Goal: Task Accomplishment & Management: Use online tool/utility

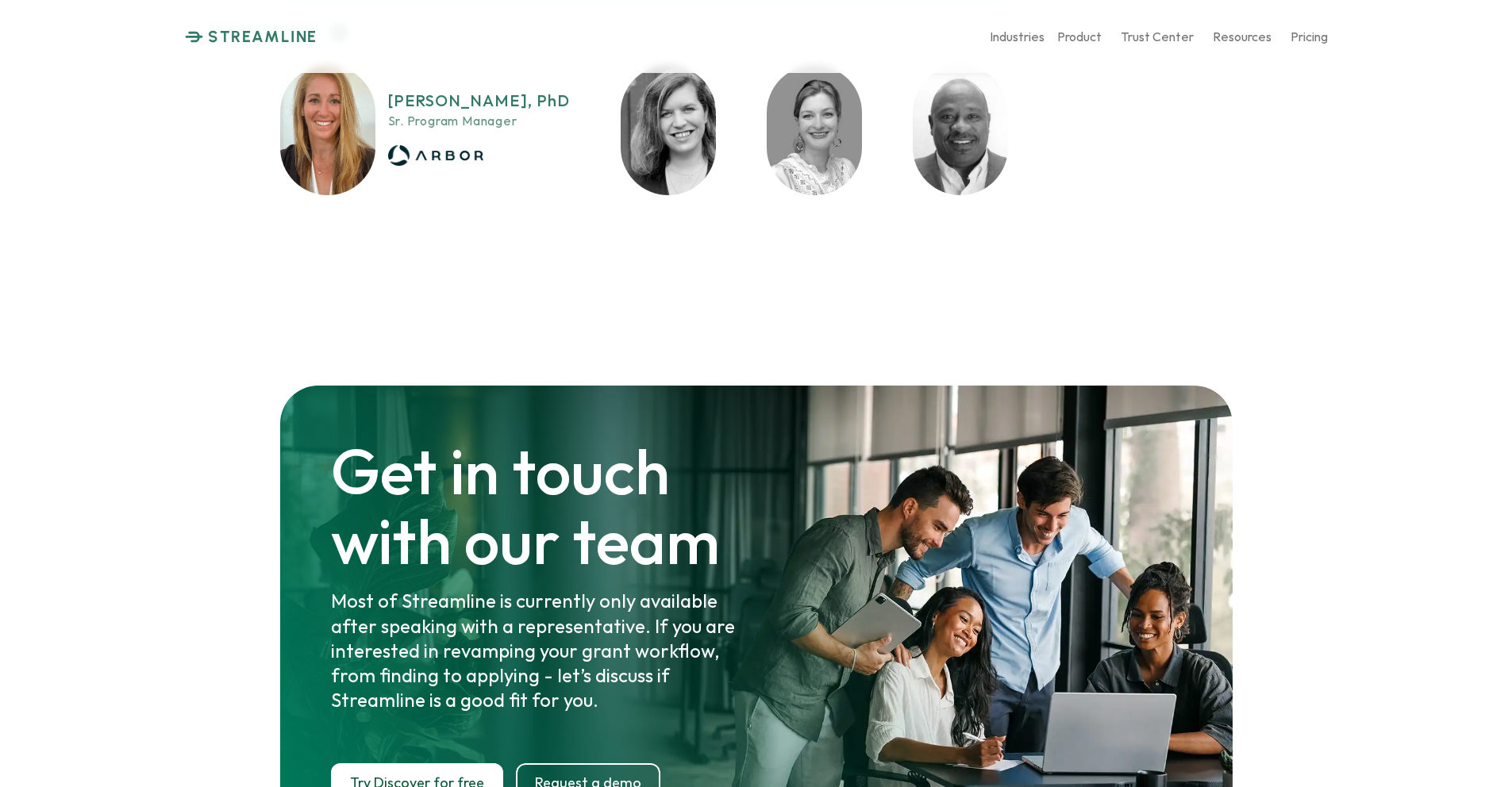
scroll to position [8240, 0]
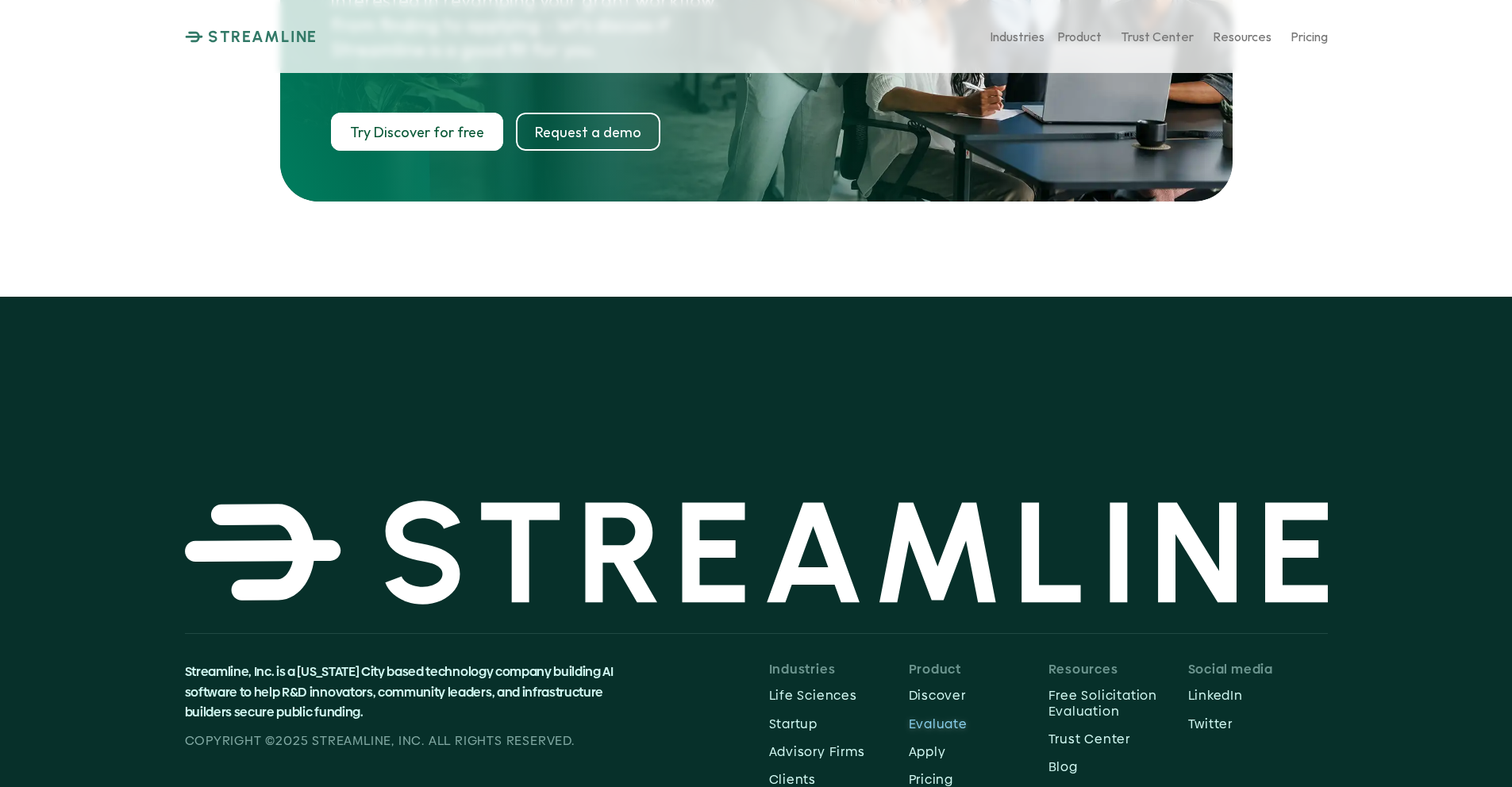
click at [947, 717] on p "Evaluate" at bounding box center [978, 724] width 139 height 15
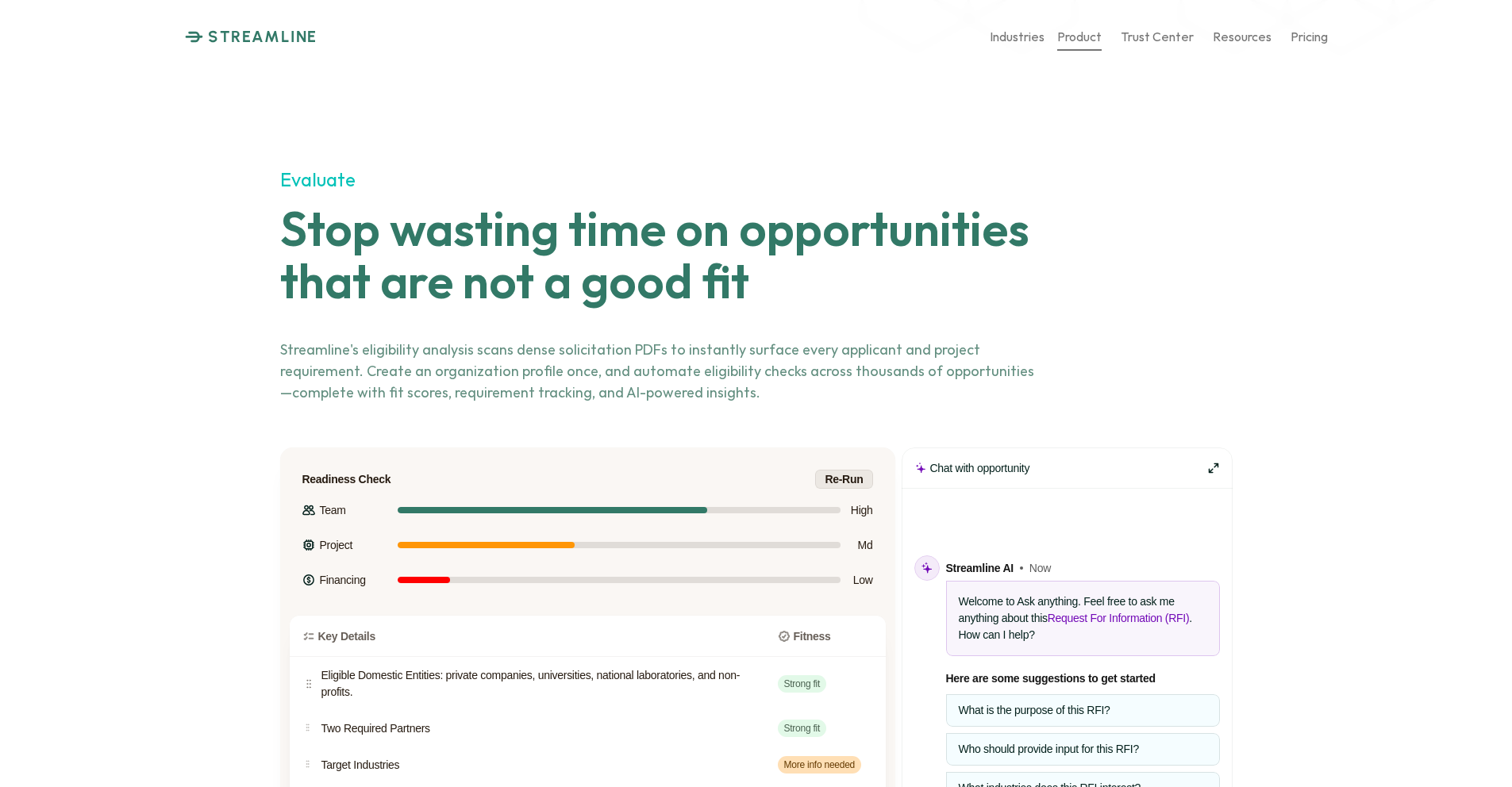
click at [1092, 38] on p "Product" at bounding box center [1079, 36] width 45 height 15
click at [1085, 118] on p "Evaluate" at bounding box center [1083, 118] width 51 height 15
